Goal: Entertainment & Leisure: Consume media (video, audio)

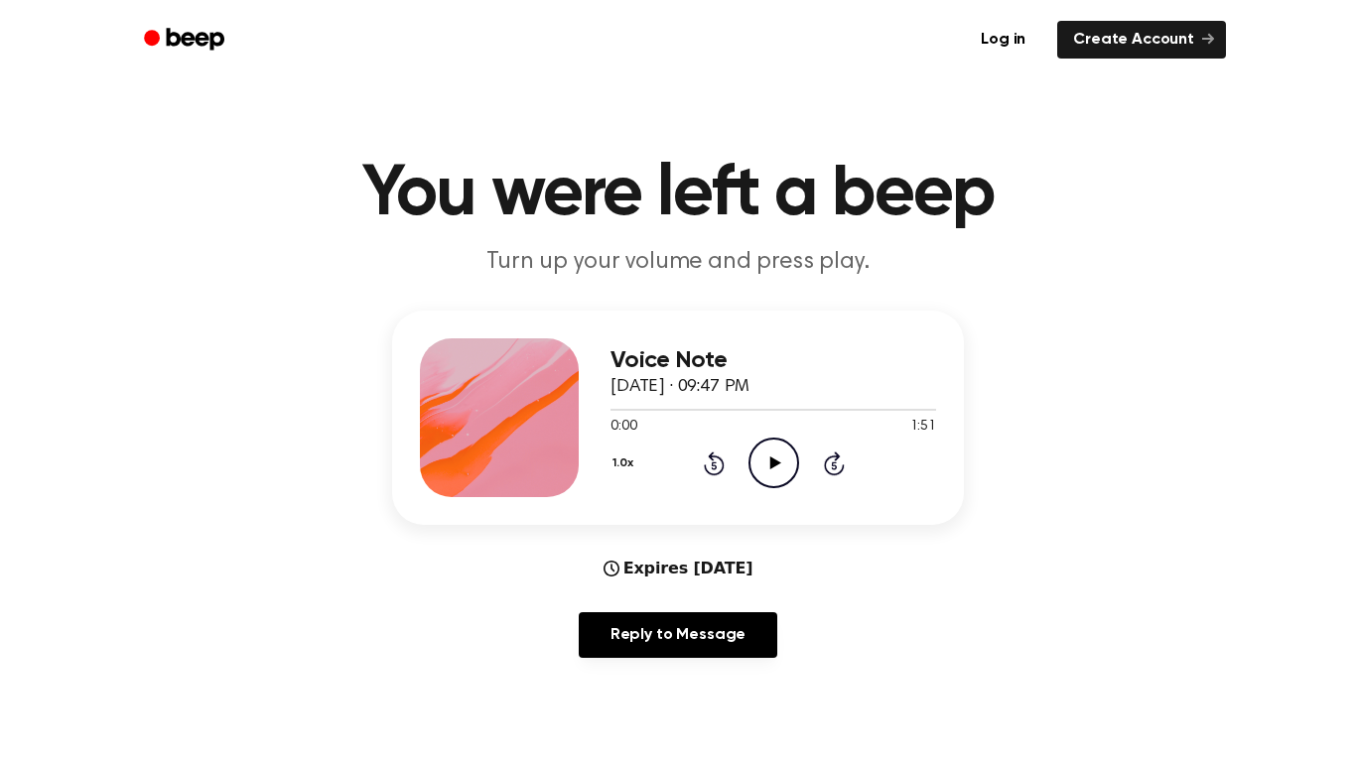
click at [776, 472] on icon "Play Audio" at bounding box center [773, 463] width 51 height 51
click at [775, 475] on icon "Play Audio" at bounding box center [773, 463] width 51 height 51
click at [768, 478] on icon "Pause Audio" at bounding box center [773, 463] width 51 height 51
click at [768, 477] on icon "Play Audio" at bounding box center [773, 463] width 51 height 51
click at [769, 476] on icon "Pause Audio" at bounding box center [773, 463] width 51 height 51
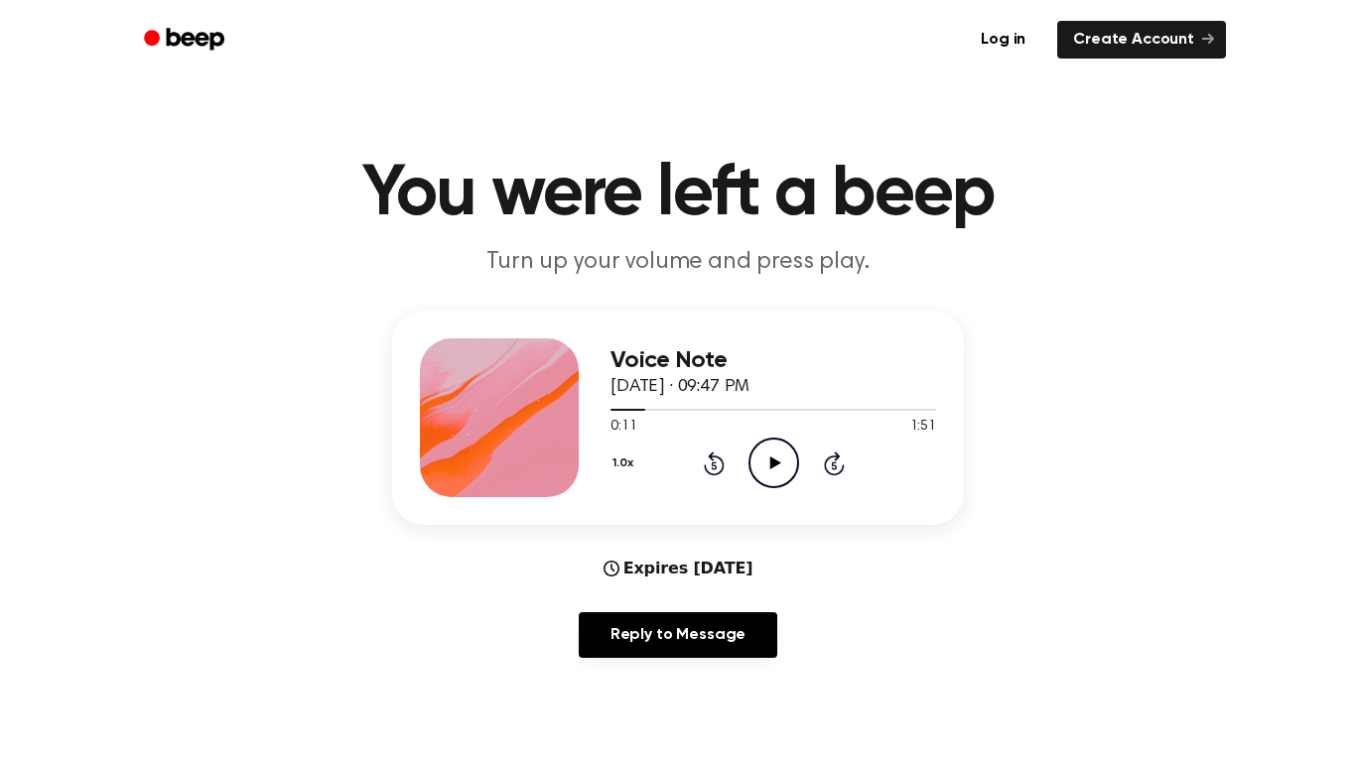
click at [769, 478] on icon "Play Audio" at bounding box center [773, 463] width 51 height 51
click at [767, 482] on icon "Pause Audio" at bounding box center [773, 463] width 51 height 51
click at [767, 482] on icon "Play Audio" at bounding box center [773, 463] width 51 height 51
click at [701, 391] on span "[DATE] · 09:47 PM" at bounding box center [679, 387] width 139 height 18
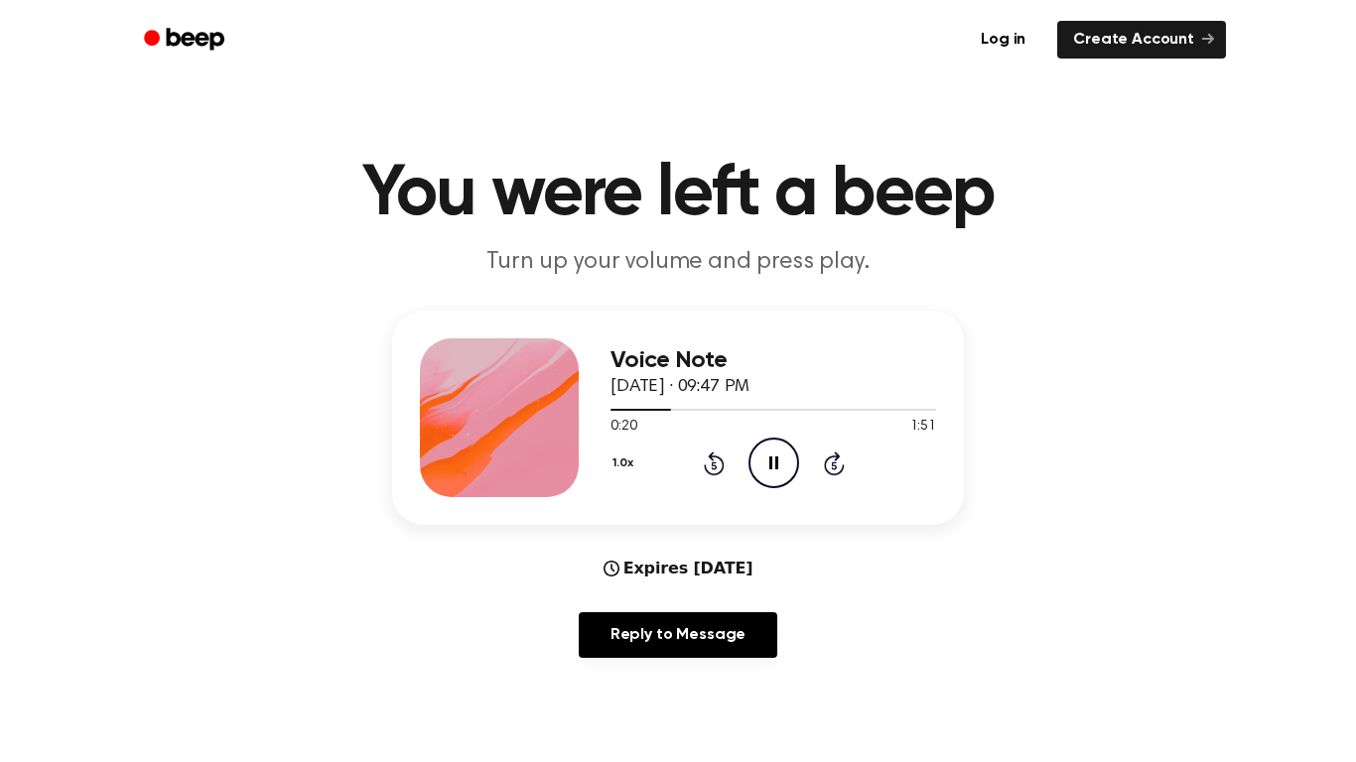
click at [750, 460] on icon "Pause Audio" at bounding box center [773, 463] width 51 height 51
click at [714, 465] on icon at bounding box center [713, 465] width 5 height 8
click at [779, 467] on icon "Play Audio" at bounding box center [773, 463] width 51 height 51
click at [714, 465] on icon at bounding box center [713, 465] width 5 height 8
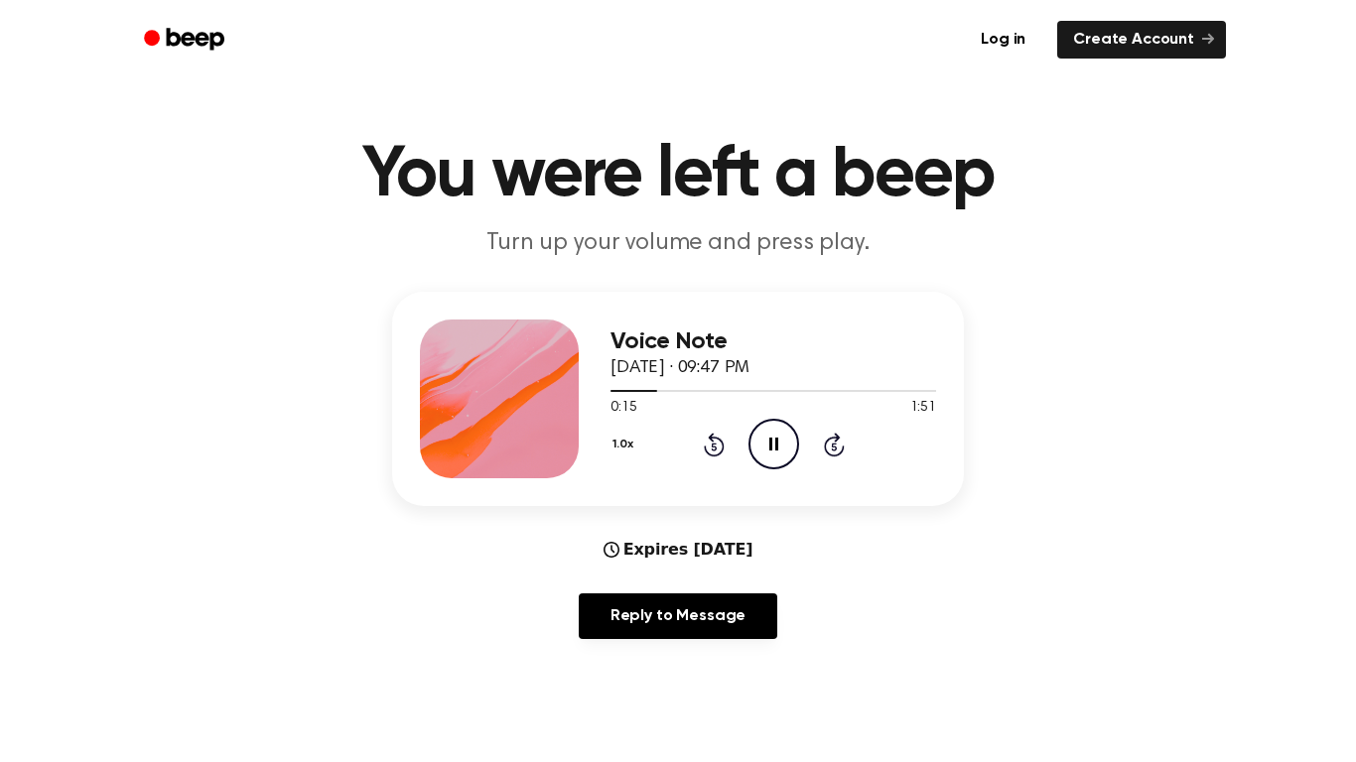
scroll to position [26, 0]
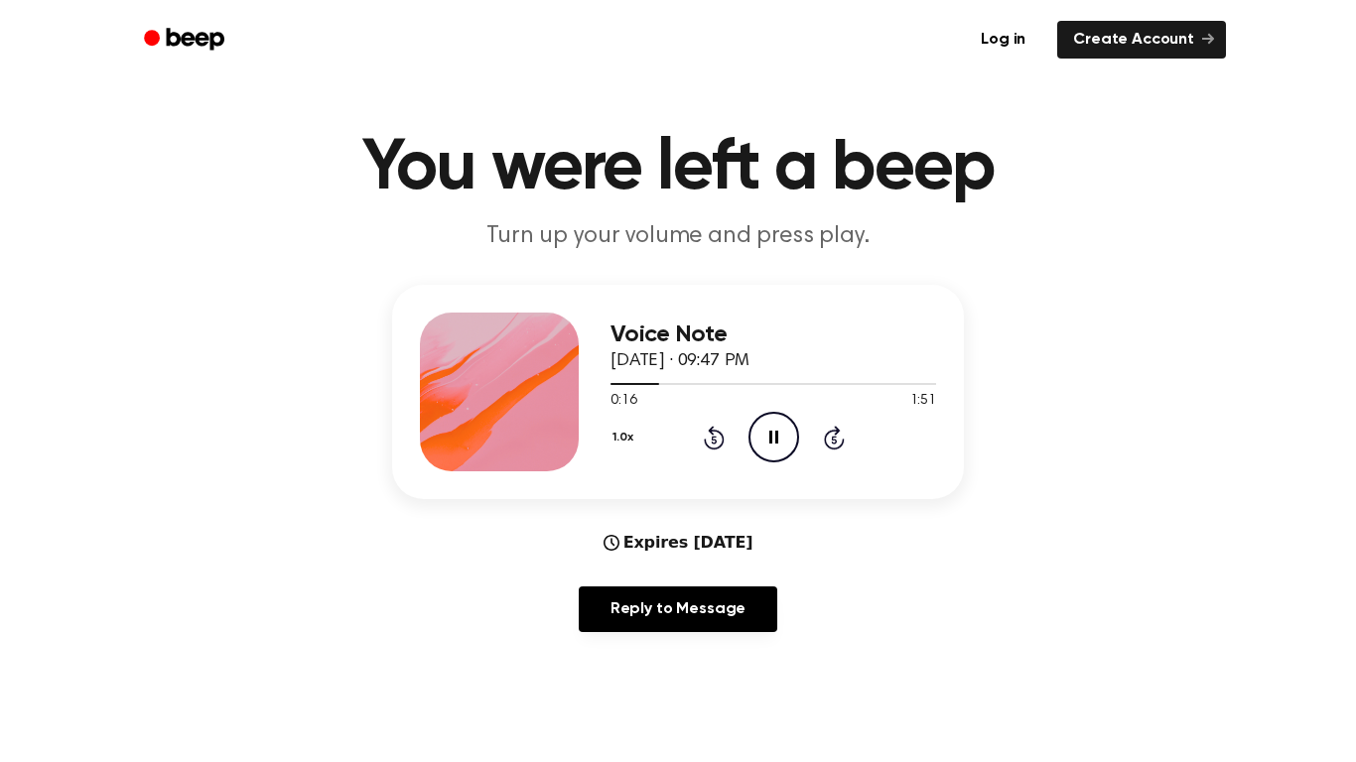
click at [781, 438] on icon "Pause Audio" at bounding box center [773, 437] width 51 height 51
click at [703, 438] on icon "Rewind 5 seconds" at bounding box center [714, 438] width 22 height 26
click at [777, 442] on icon "Play Audio" at bounding box center [773, 437] width 51 height 51
click at [775, 448] on icon "Pause Audio" at bounding box center [773, 437] width 51 height 51
click at [763, 443] on icon "Play Audio" at bounding box center [773, 437] width 51 height 51
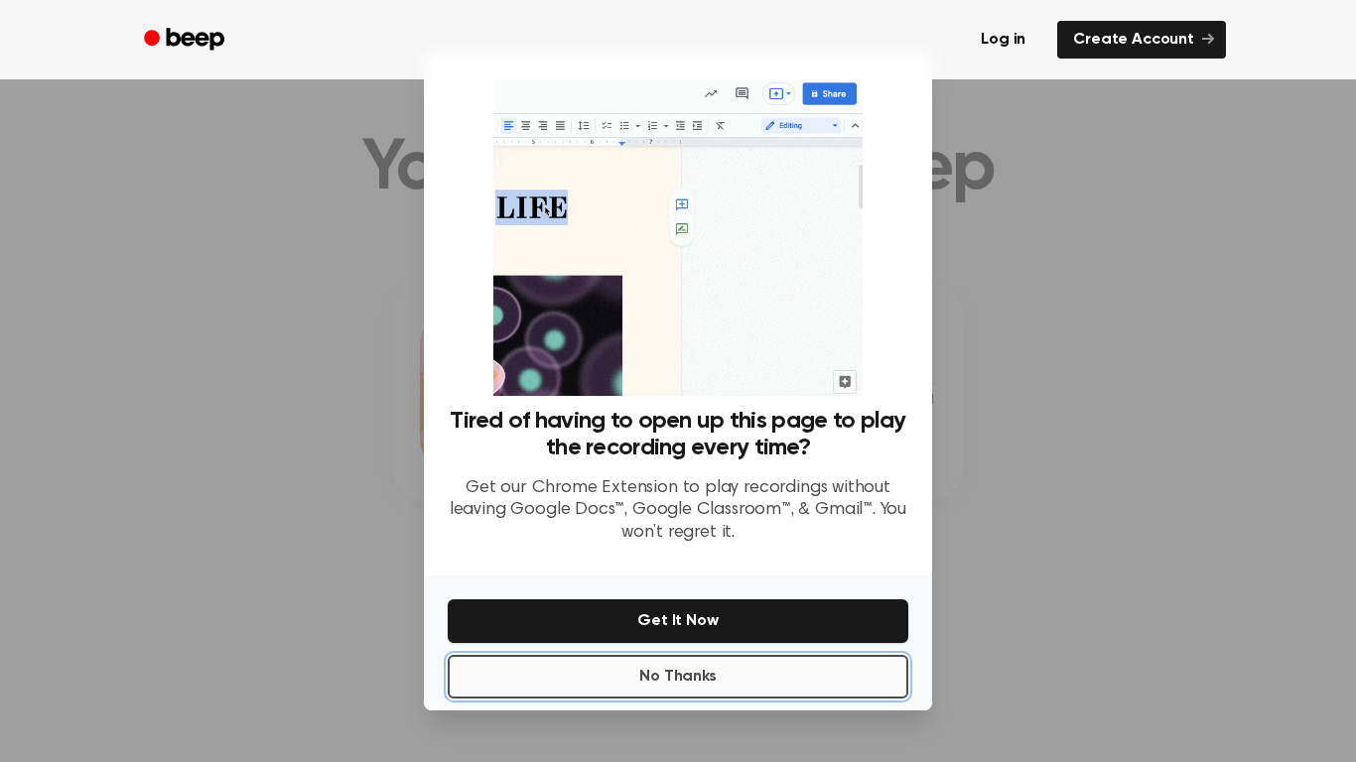
click at [892, 674] on button "No Thanks" at bounding box center [678, 677] width 460 height 44
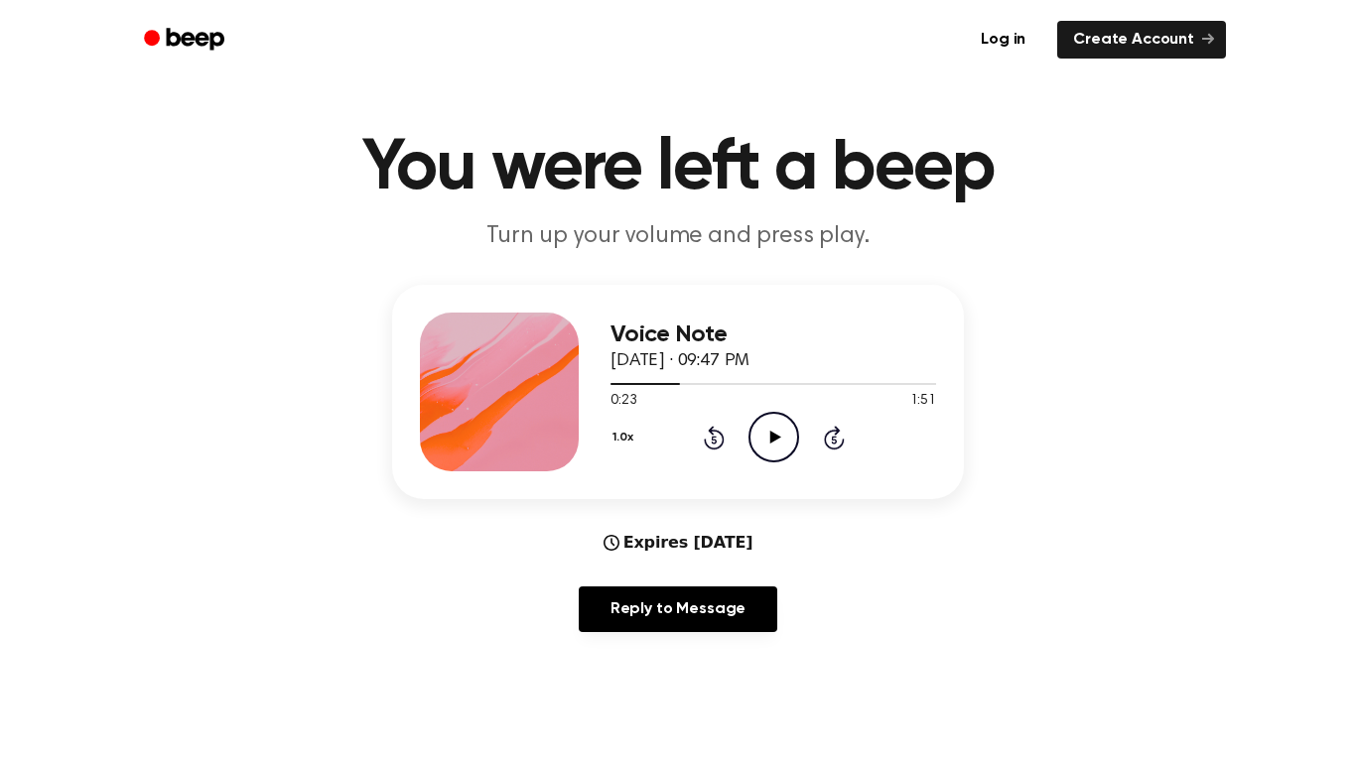
click at [714, 440] on icon at bounding box center [713, 440] width 5 height 8
click at [784, 449] on icon "Play Audio" at bounding box center [773, 437] width 51 height 51
click at [784, 449] on icon "Pause Audio" at bounding box center [773, 437] width 51 height 51
click at [674, 478] on div "Voice Note [DATE] · 09:47 PM 0:23 1:51 Your browser does not support the [objec…" at bounding box center [678, 392] width 572 height 214
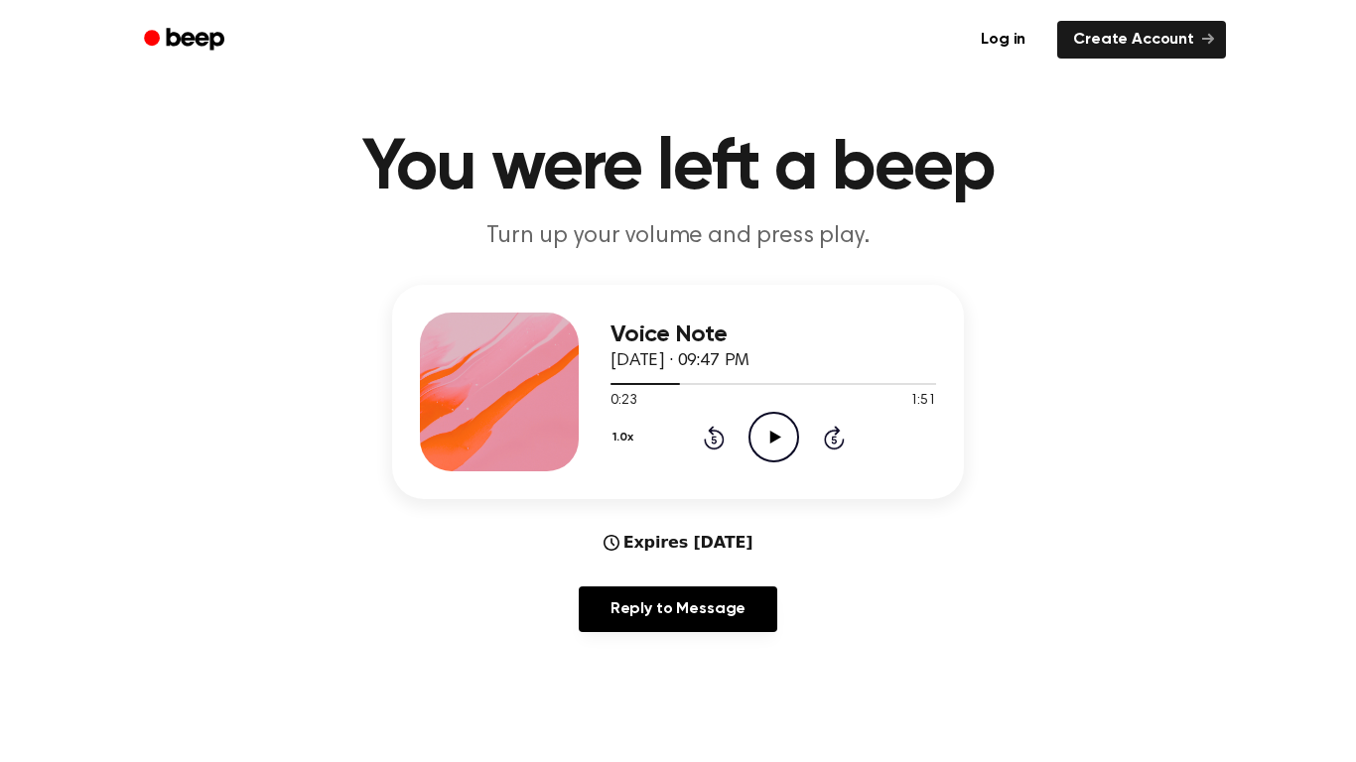
click at [714, 440] on icon at bounding box center [713, 440] width 5 height 8
click at [701, 447] on div "1.0x Rewind 5 seconds Play Audio Skip 5 seconds" at bounding box center [773, 437] width 326 height 51
click at [714, 440] on icon at bounding box center [713, 440] width 5 height 8
click at [777, 444] on icon "Play Audio" at bounding box center [773, 437] width 51 height 51
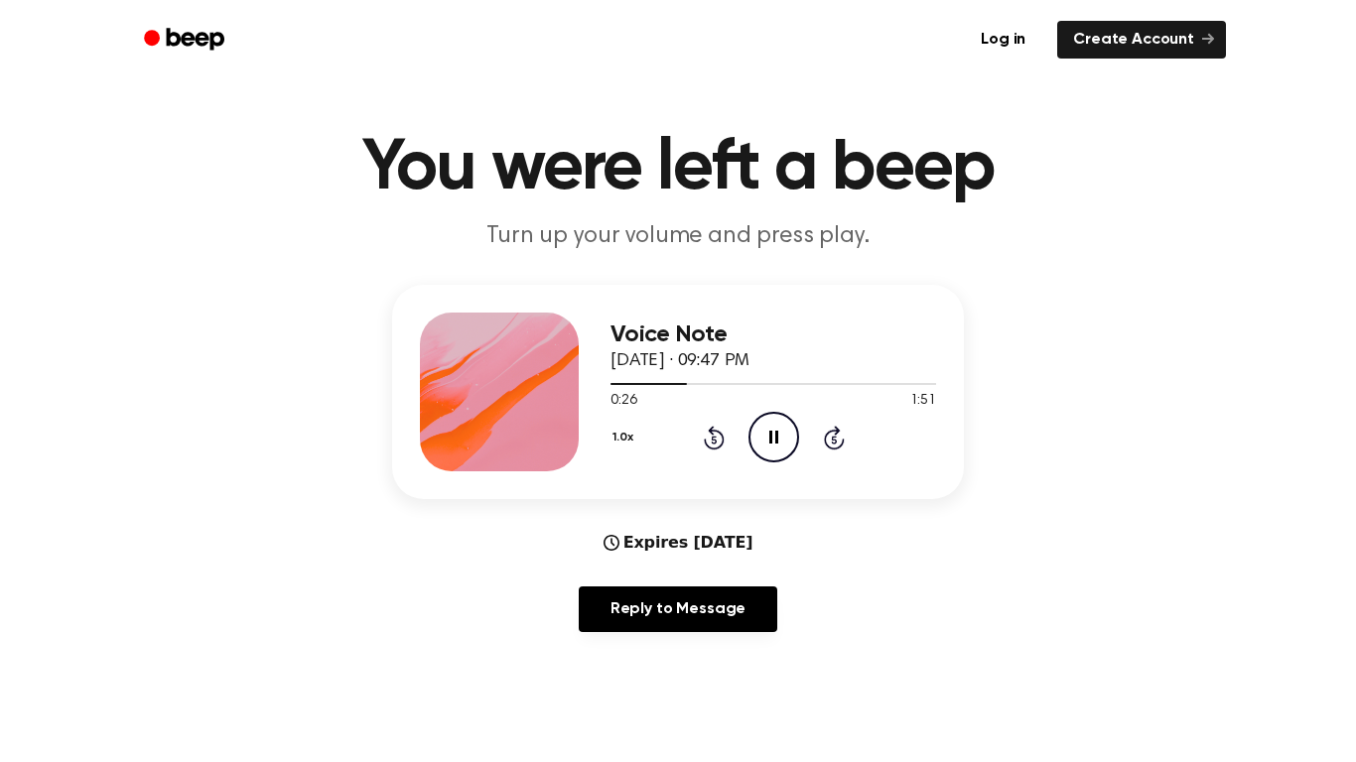
click at [713, 441] on icon "Rewind 5 seconds" at bounding box center [714, 438] width 22 height 26
click at [714, 440] on icon at bounding box center [713, 440] width 5 height 8
click at [765, 435] on icon "Play Audio" at bounding box center [773, 437] width 51 height 51
click at [782, 457] on icon "Play Audio" at bounding box center [773, 437] width 51 height 51
click at [778, 457] on icon "Pause Audio" at bounding box center [773, 437] width 51 height 51
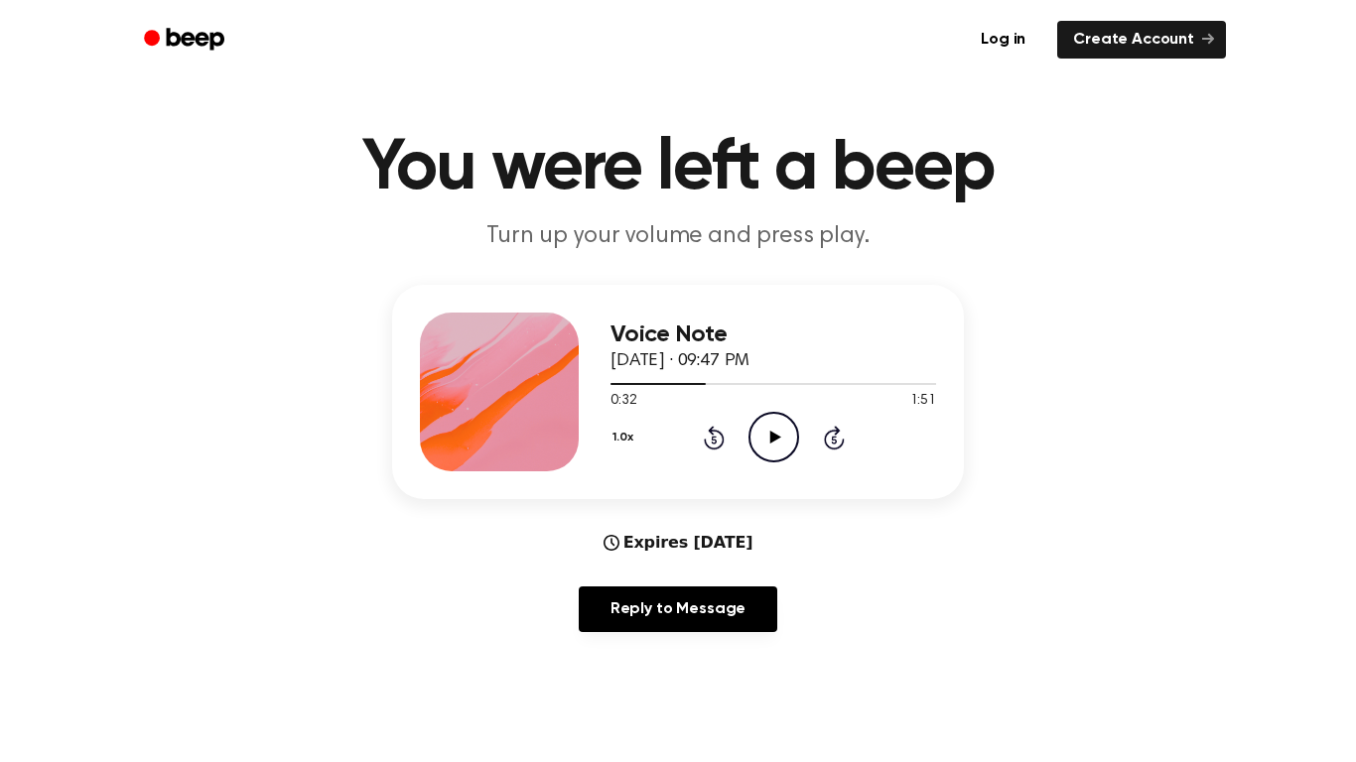
click at [777, 455] on icon "Play Audio" at bounding box center [773, 437] width 51 height 51
click at [769, 457] on icon "Pause Audio" at bounding box center [773, 437] width 51 height 51
click at [791, 436] on icon "Play Audio" at bounding box center [773, 437] width 51 height 51
click at [789, 436] on icon "Pause Audio" at bounding box center [773, 437] width 51 height 51
click at [789, 436] on icon "Play Audio" at bounding box center [773, 437] width 51 height 51
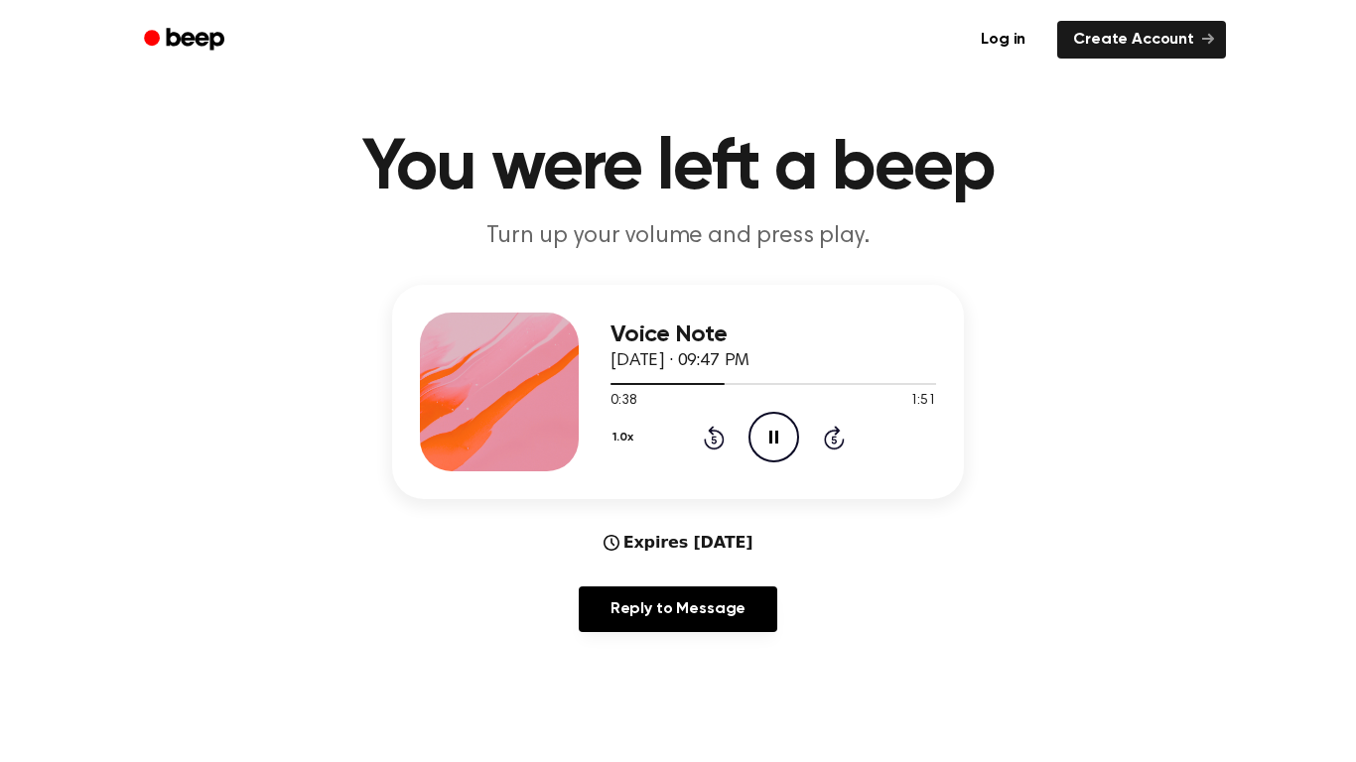
click at [774, 434] on icon at bounding box center [773, 437] width 9 height 13
click at [712, 440] on icon at bounding box center [713, 440] width 5 height 8
click at [774, 434] on icon "Play Audio" at bounding box center [773, 437] width 51 height 51
click at [774, 434] on icon at bounding box center [773, 437] width 9 height 13
click at [774, 434] on icon "Play Audio" at bounding box center [773, 437] width 51 height 51
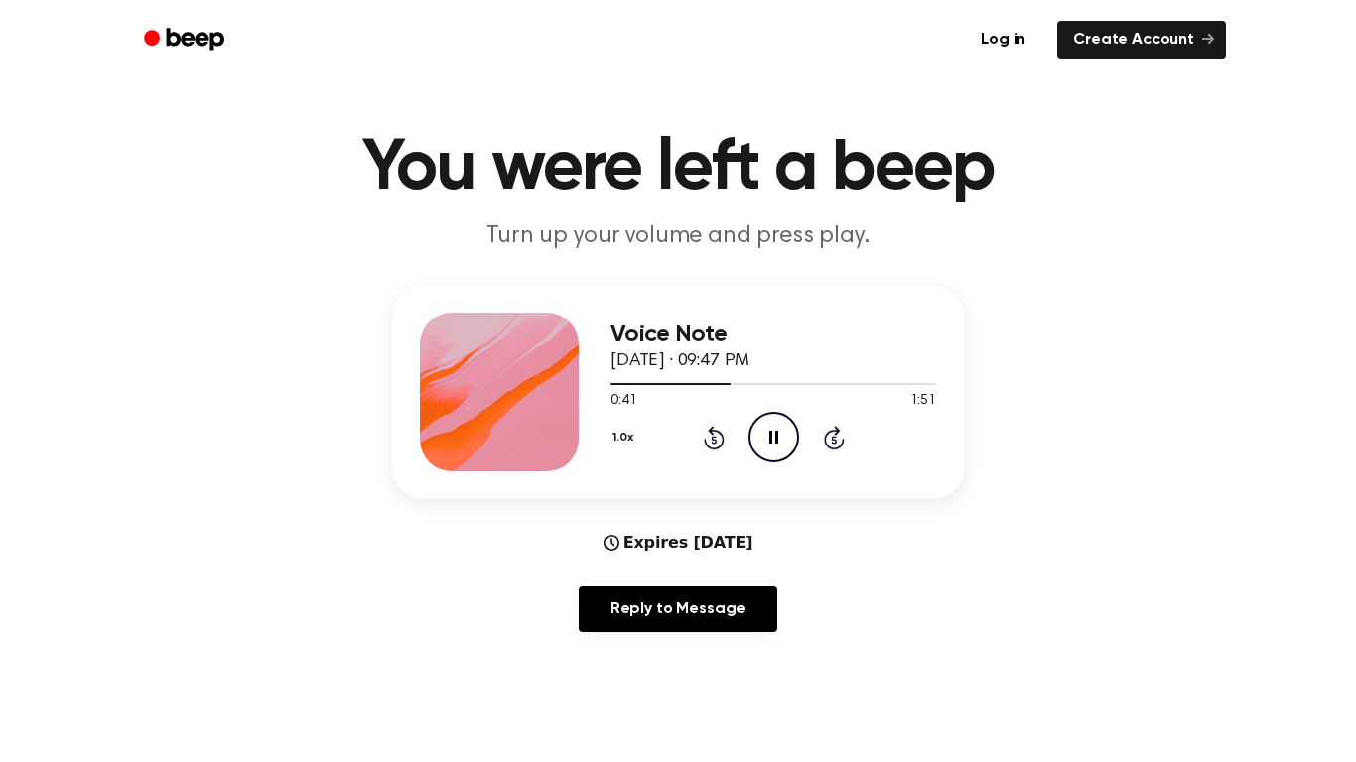
click at [774, 434] on icon at bounding box center [773, 437] width 9 height 13
click at [774, 434] on icon "Play Audio" at bounding box center [773, 437] width 51 height 51
click at [767, 433] on icon "Pause Audio" at bounding box center [773, 437] width 51 height 51
click at [763, 431] on icon "Play Audio" at bounding box center [773, 437] width 51 height 51
click at [760, 432] on icon "Pause Audio" at bounding box center [773, 437] width 51 height 51
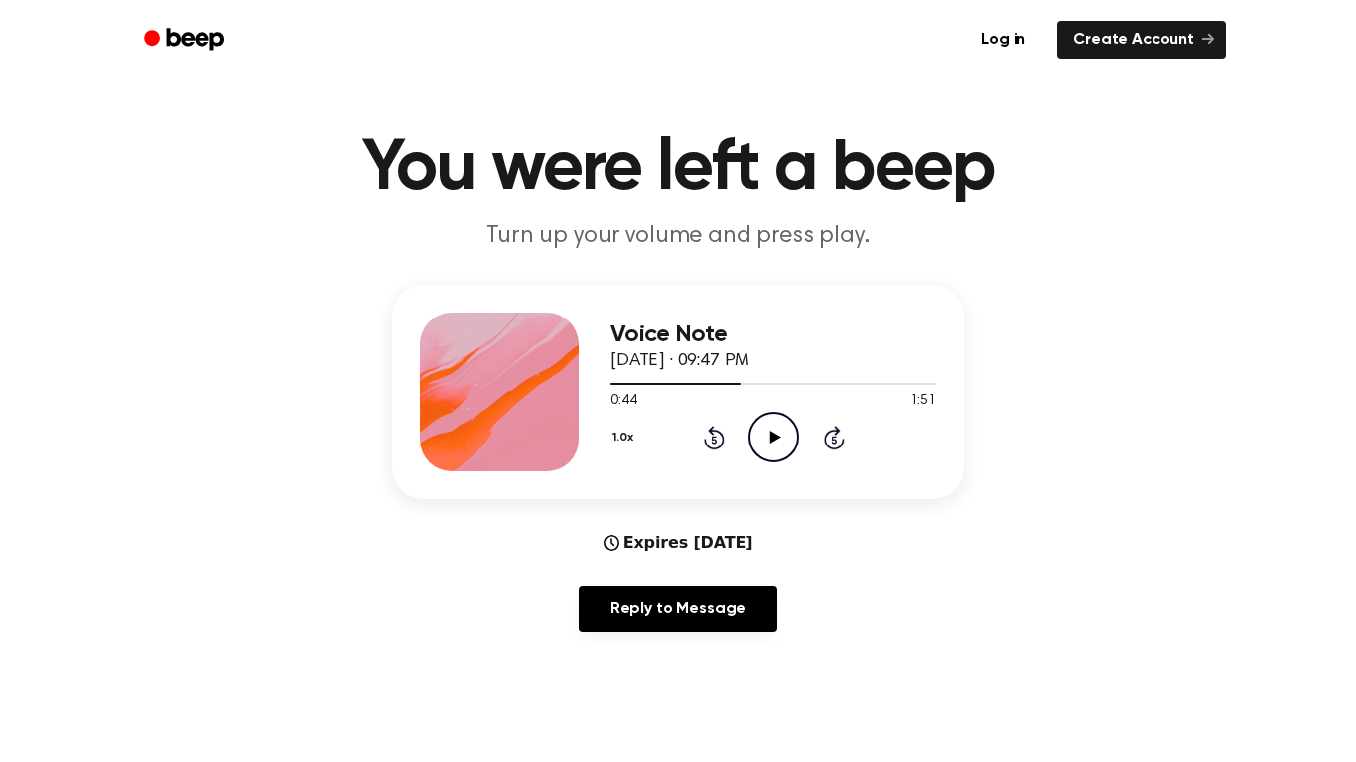
click at [760, 432] on icon "Play Audio" at bounding box center [773, 437] width 51 height 51
click at [760, 432] on icon "Pause Audio" at bounding box center [773, 437] width 51 height 51
click at [760, 432] on icon "Play Audio" at bounding box center [773, 437] width 51 height 51
click at [760, 432] on icon "Pause Audio" at bounding box center [773, 437] width 51 height 51
click at [716, 443] on icon at bounding box center [713, 440] width 5 height 8
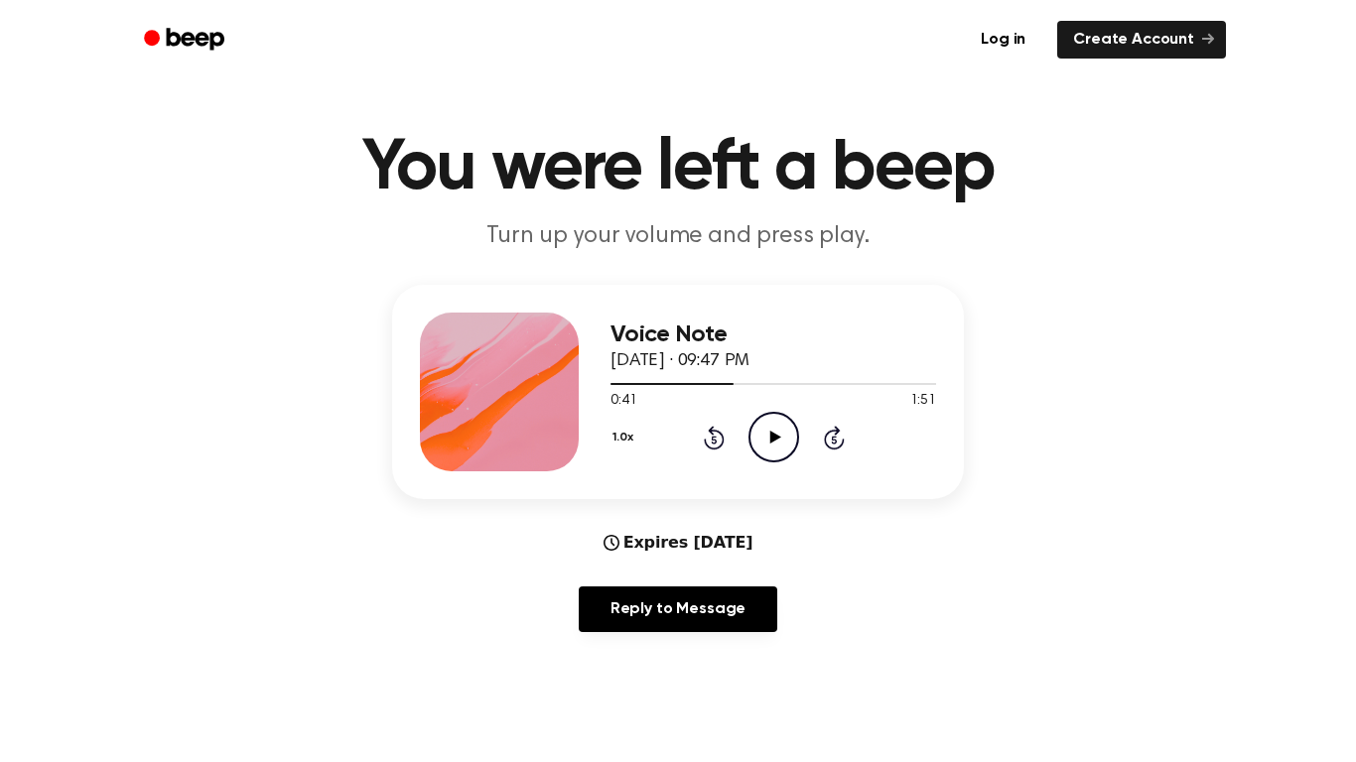
click at [760, 432] on icon "Play Audio" at bounding box center [773, 437] width 51 height 51
click at [760, 432] on icon "Pause Audio" at bounding box center [773, 437] width 51 height 51
click at [757, 434] on icon "Play Audio" at bounding box center [773, 437] width 51 height 51
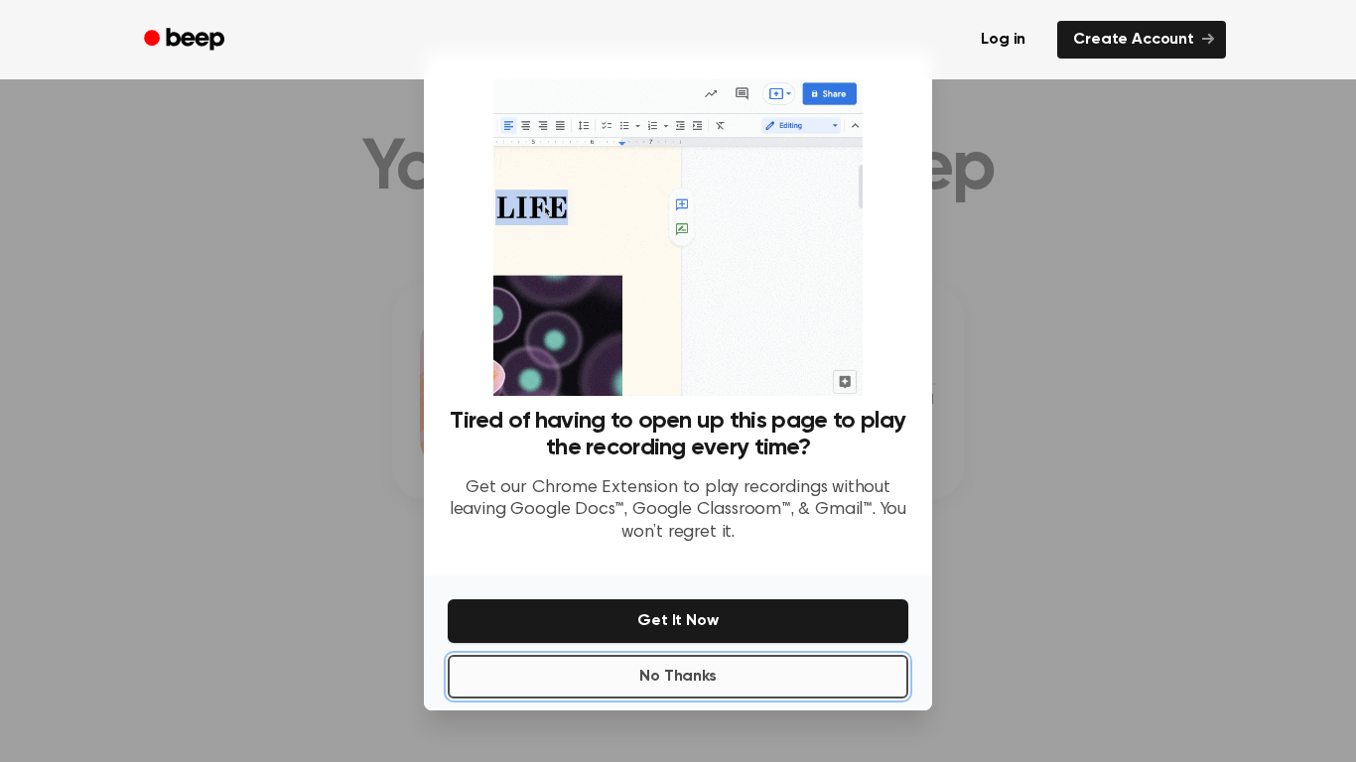
click at [526, 675] on button "No Thanks" at bounding box center [678, 677] width 460 height 44
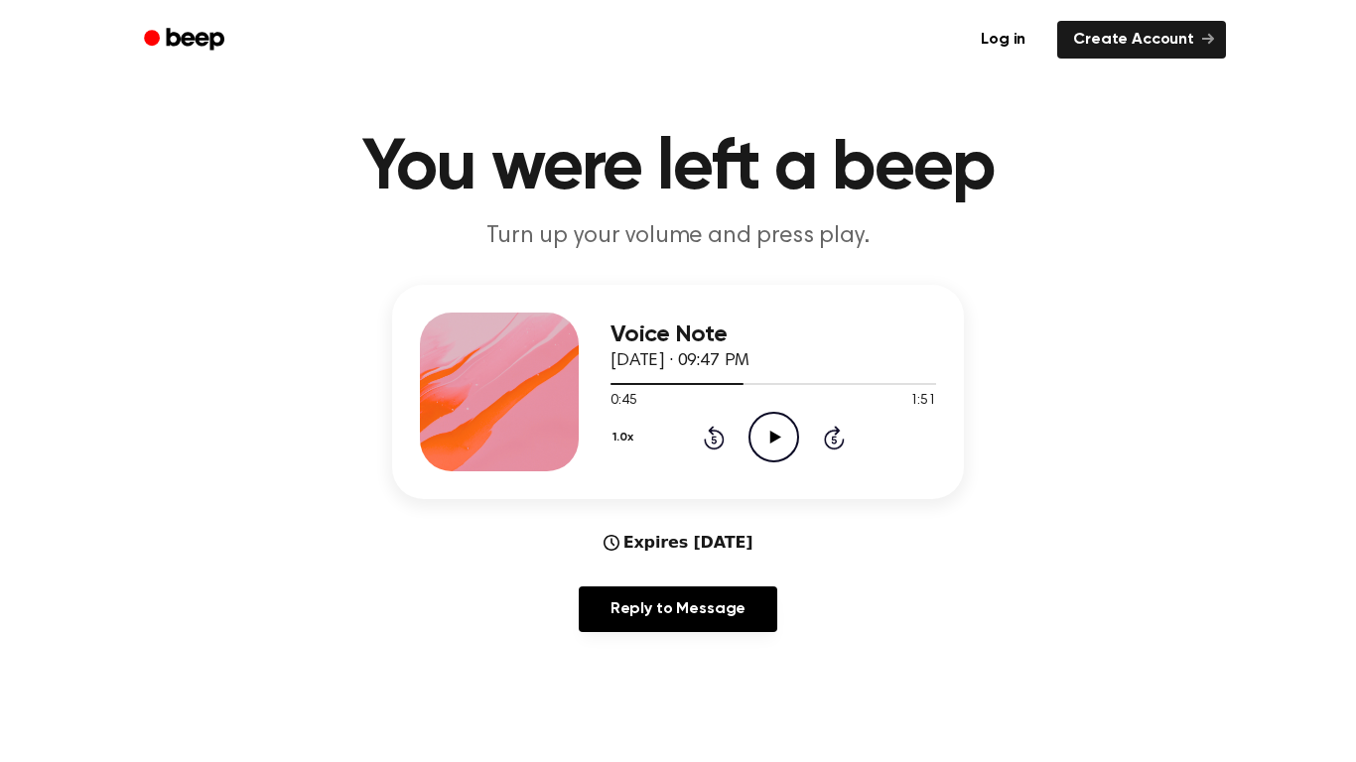
click at [757, 434] on icon "Play Audio" at bounding box center [773, 437] width 51 height 51
click at [756, 434] on icon "Pause Audio" at bounding box center [773, 437] width 51 height 51
click at [756, 434] on icon "Play Audio" at bounding box center [773, 437] width 51 height 51
click at [756, 433] on icon "Pause Audio" at bounding box center [773, 437] width 51 height 51
click at [714, 440] on icon at bounding box center [713, 440] width 5 height 8
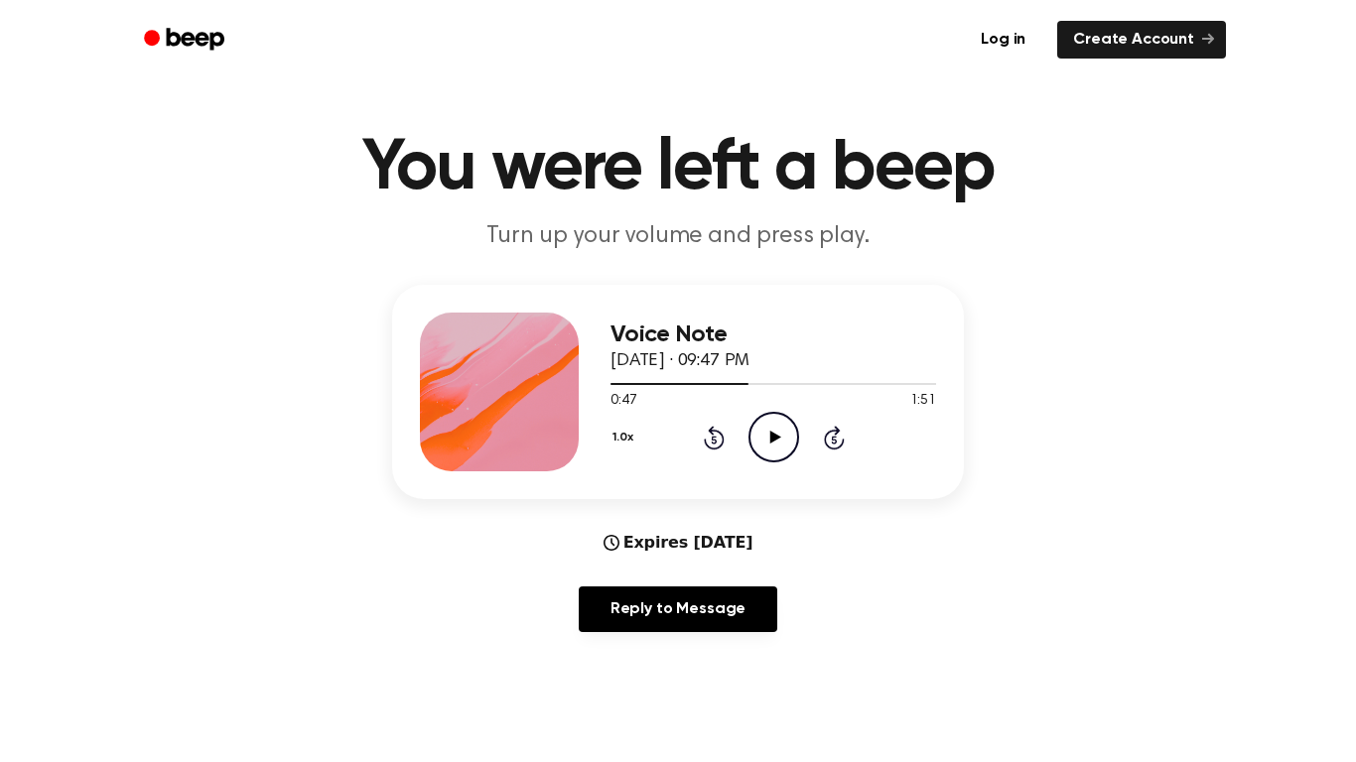
click at [762, 440] on icon "Play Audio" at bounding box center [773, 437] width 51 height 51
click at [753, 437] on icon "Pause Audio" at bounding box center [773, 437] width 51 height 51
click at [753, 437] on icon "Play Audio" at bounding box center [773, 437] width 51 height 51
click at [751, 440] on icon "Pause Audio" at bounding box center [773, 437] width 51 height 51
click at [751, 440] on icon "Play Audio" at bounding box center [773, 437] width 51 height 51
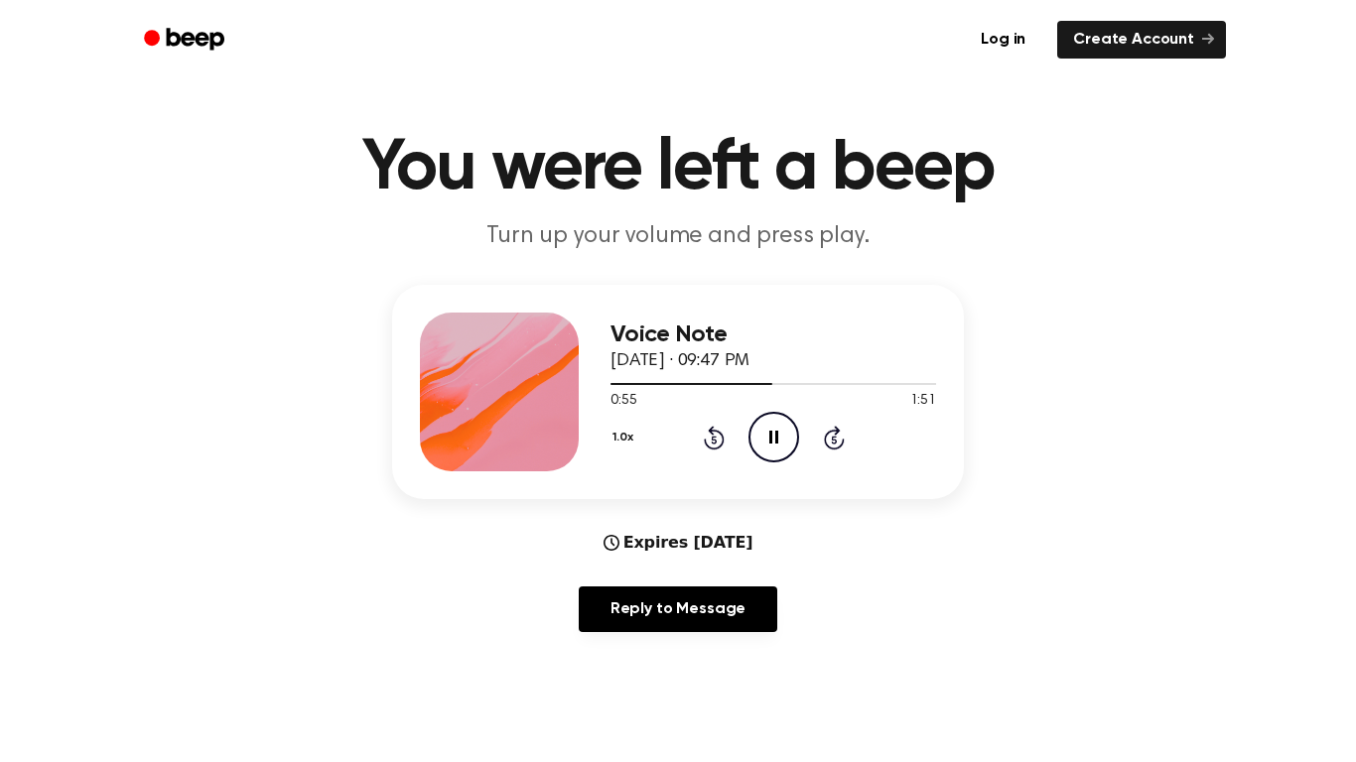
click at [750, 441] on icon "Pause Audio" at bounding box center [773, 437] width 51 height 51
click at [750, 441] on icon "Play Audio" at bounding box center [773, 437] width 51 height 51
click at [750, 441] on icon "Pause Audio" at bounding box center [773, 437] width 51 height 51
click at [750, 441] on icon "Play Audio" at bounding box center [773, 437] width 51 height 51
click at [749, 442] on circle at bounding box center [773, 437] width 49 height 49
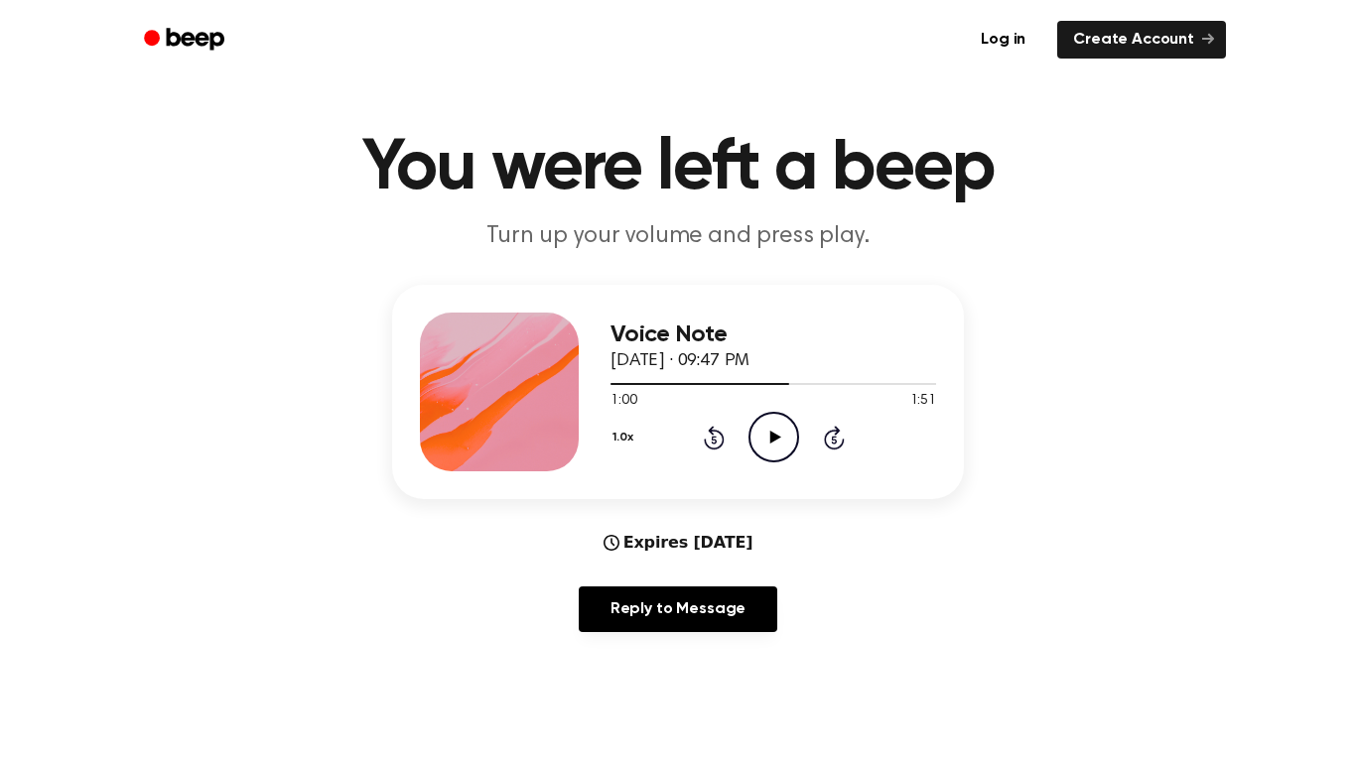
click at [749, 442] on circle at bounding box center [773, 437] width 49 height 49
click at [748, 444] on icon "Pause Audio" at bounding box center [773, 437] width 51 height 51
click at [743, 443] on div "1.0x Rewind 5 seconds Play Audio Skip 5 seconds" at bounding box center [773, 437] width 326 height 51
click at [766, 436] on icon "Play Audio" at bounding box center [773, 437] width 51 height 51
click at [761, 437] on icon "Pause Audio" at bounding box center [773, 437] width 51 height 51
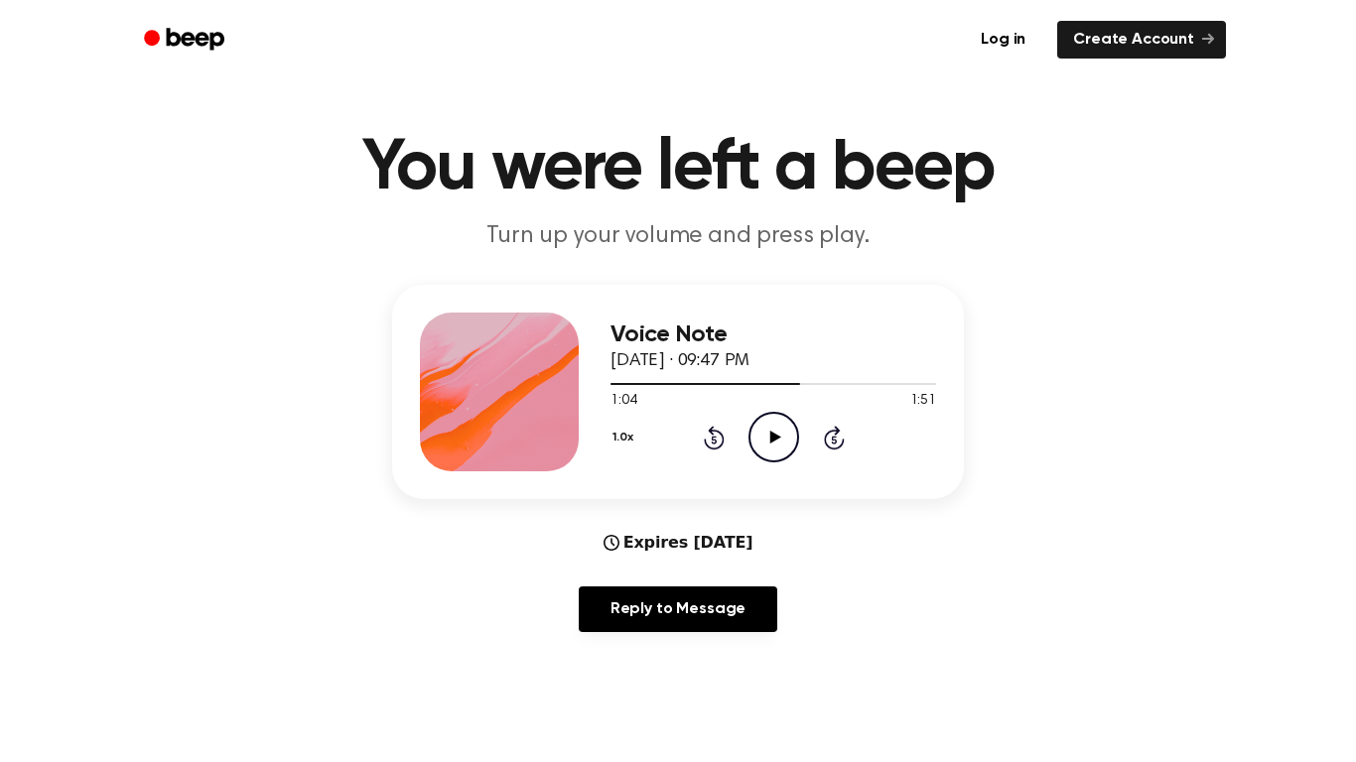
click at [761, 437] on icon "Play Audio" at bounding box center [773, 437] width 51 height 51
click at [761, 437] on icon "Pause Audio" at bounding box center [773, 437] width 51 height 51
click at [761, 435] on icon "Play Audio" at bounding box center [773, 437] width 51 height 51
click at [761, 435] on icon "Pause Audio" at bounding box center [773, 437] width 51 height 51
click at [761, 435] on icon "Play Audio" at bounding box center [773, 437] width 51 height 51
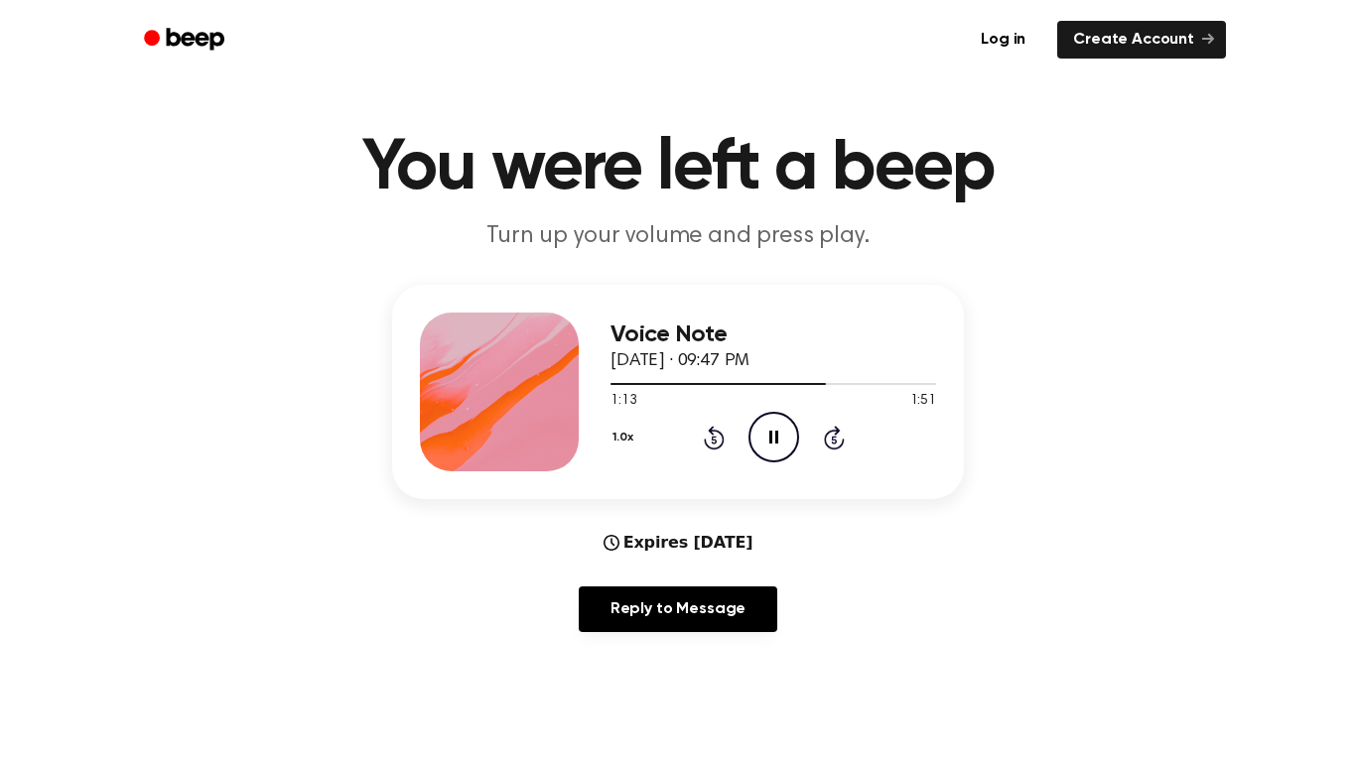
click at [761, 435] on icon "Pause Audio" at bounding box center [773, 437] width 51 height 51
click at [761, 435] on icon "Play Audio" at bounding box center [773, 437] width 51 height 51
click at [758, 435] on icon "Pause Audio" at bounding box center [773, 437] width 51 height 51
click at [758, 435] on icon "Play Audio" at bounding box center [773, 437] width 51 height 51
click at [758, 433] on icon "Pause Audio" at bounding box center [773, 437] width 51 height 51
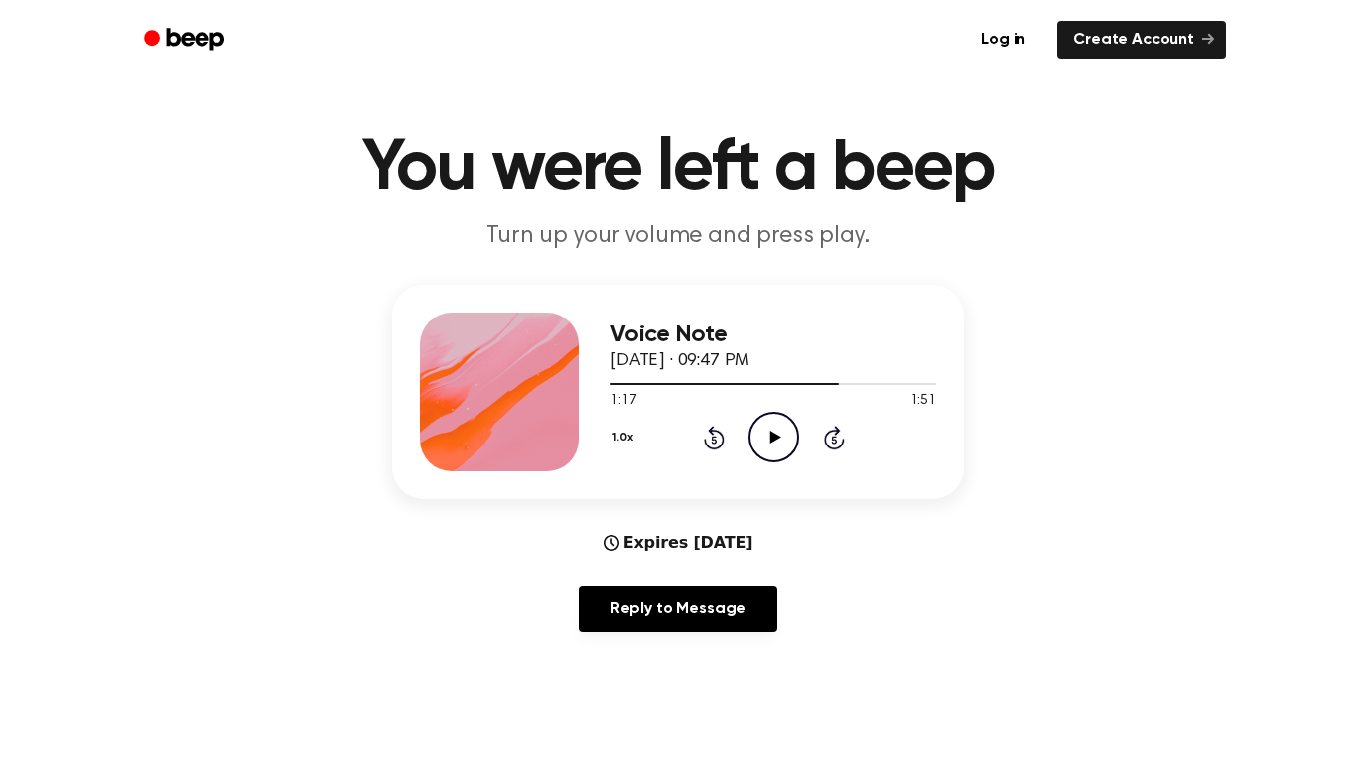
click at [758, 433] on icon "Play Audio" at bounding box center [773, 437] width 51 height 51
click at [758, 433] on icon "Pause Audio" at bounding box center [773, 437] width 51 height 51
click at [755, 434] on icon "Play Audio" at bounding box center [773, 437] width 51 height 51
click at [754, 434] on icon "Pause Audio" at bounding box center [773, 437] width 51 height 51
click at [763, 433] on icon "Play Audio" at bounding box center [773, 437] width 51 height 51
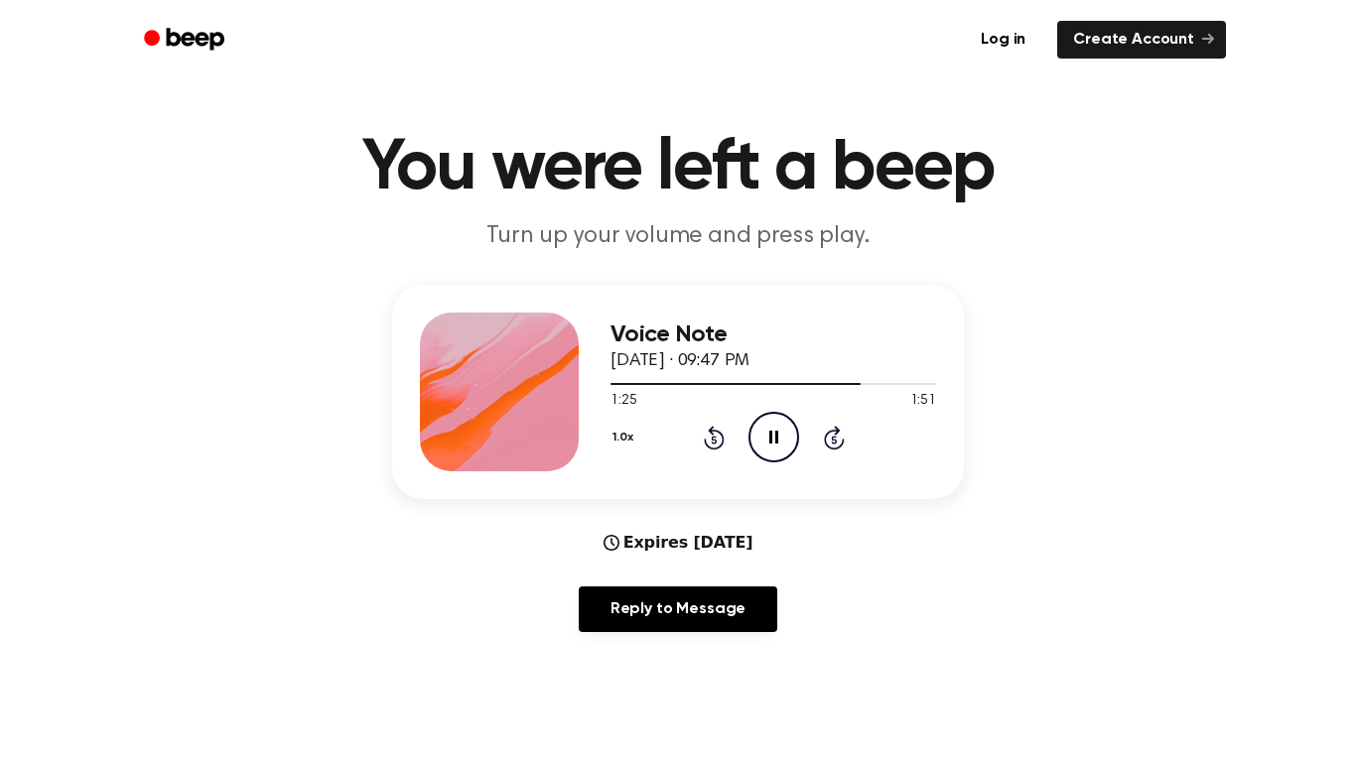
click at [759, 435] on icon "Pause Audio" at bounding box center [773, 437] width 51 height 51
click at [759, 435] on icon "Play Audio" at bounding box center [773, 437] width 51 height 51
click at [759, 435] on icon "Pause Audio" at bounding box center [773, 437] width 51 height 51
click at [759, 435] on icon "Play Audio" at bounding box center [773, 437] width 51 height 51
click at [758, 435] on icon "Pause Audio" at bounding box center [773, 437] width 51 height 51
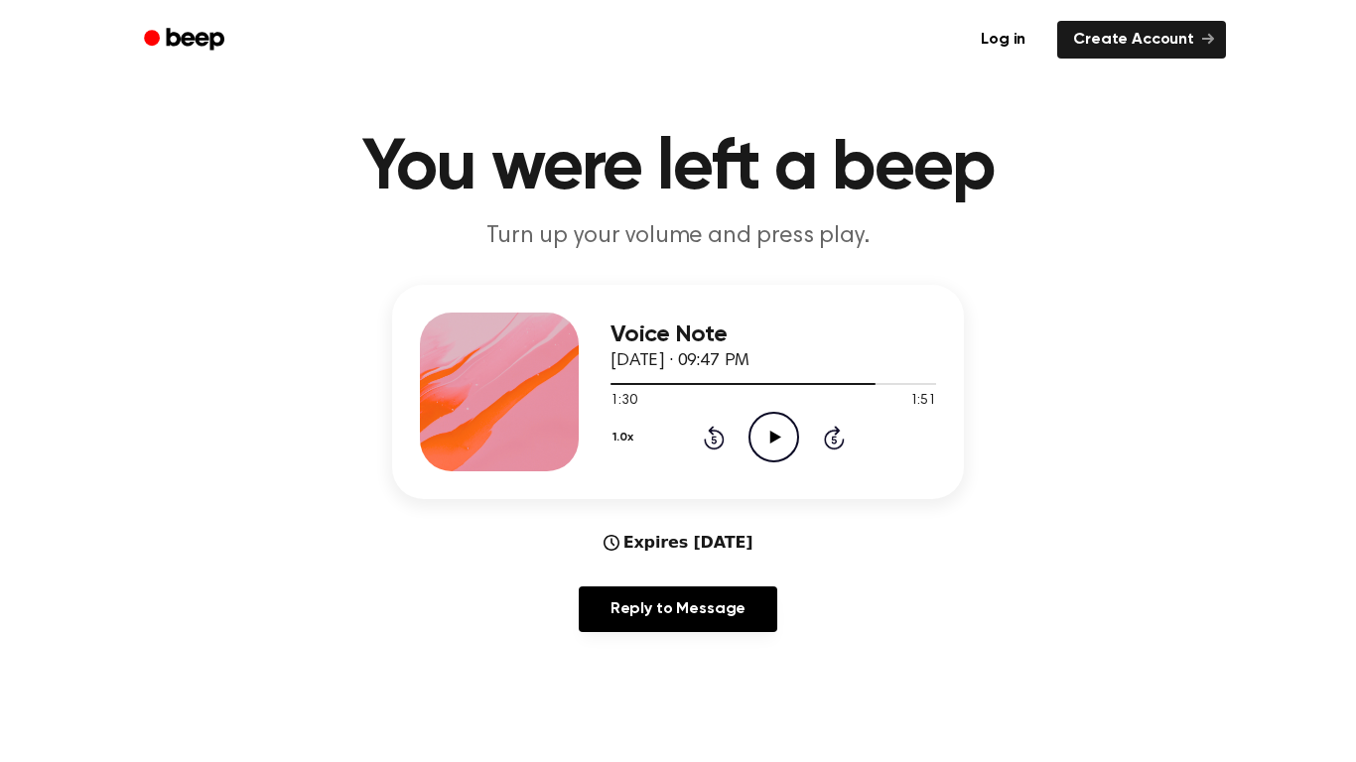
click at [758, 435] on icon "Play Audio" at bounding box center [773, 437] width 51 height 51
click at [758, 435] on icon "Pause Audio" at bounding box center [773, 437] width 51 height 51
